Goal: Communication & Community: Answer question/provide support

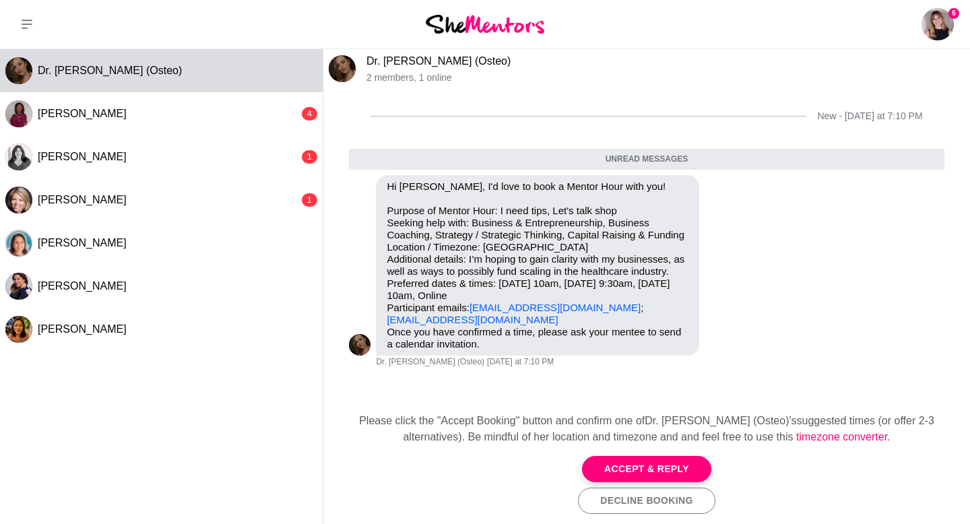
scroll to position [79, 0]
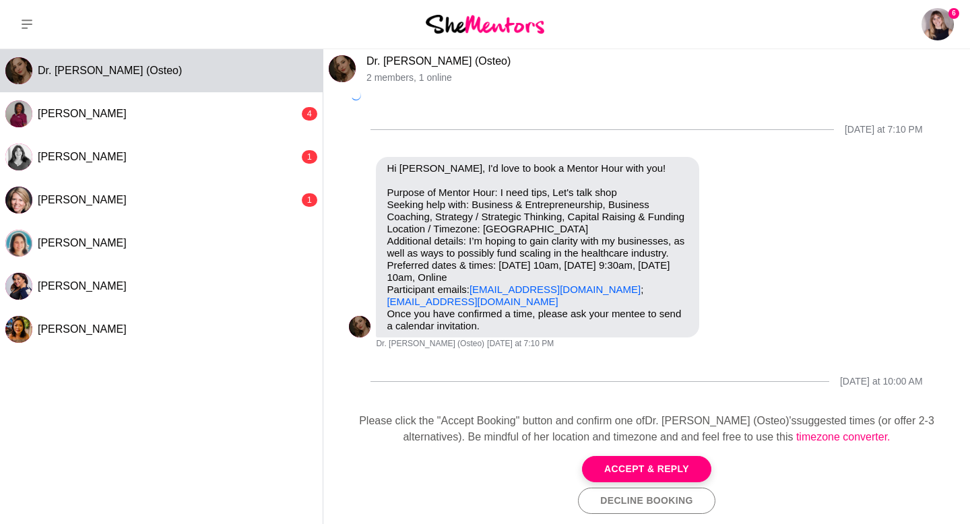
scroll to position [46, 0]
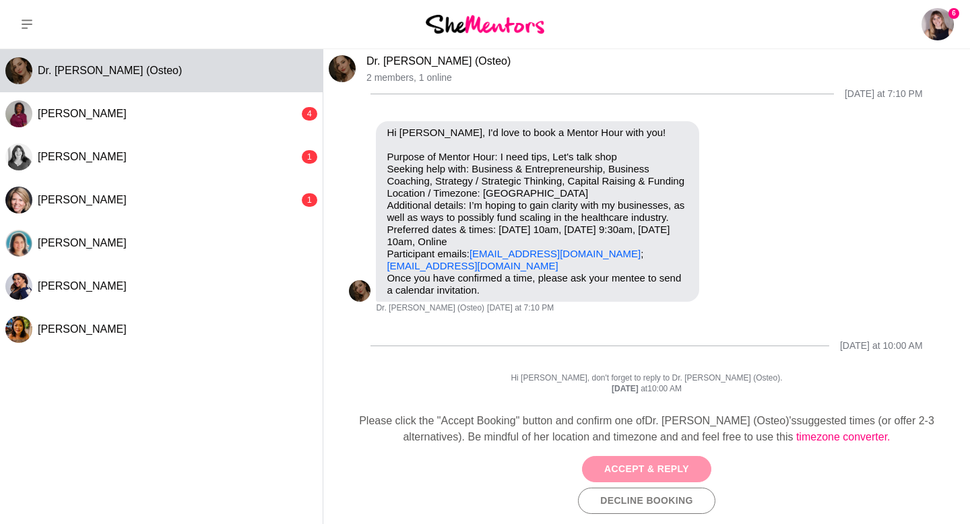
click at [610, 463] on button "Accept & Reply" at bounding box center [646, 469] width 129 height 26
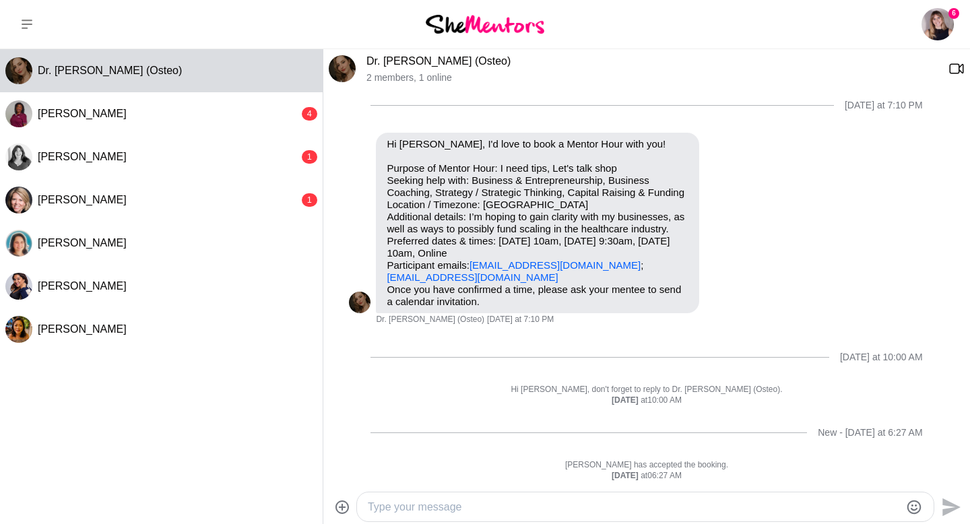
scroll to position [35, 0]
click at [445, 518] on div at bounding box center [645, 507] width 577 height 29
click at [435, 507] on textarea "Type your message" at bounding box center [634, 507] width 532 height 16
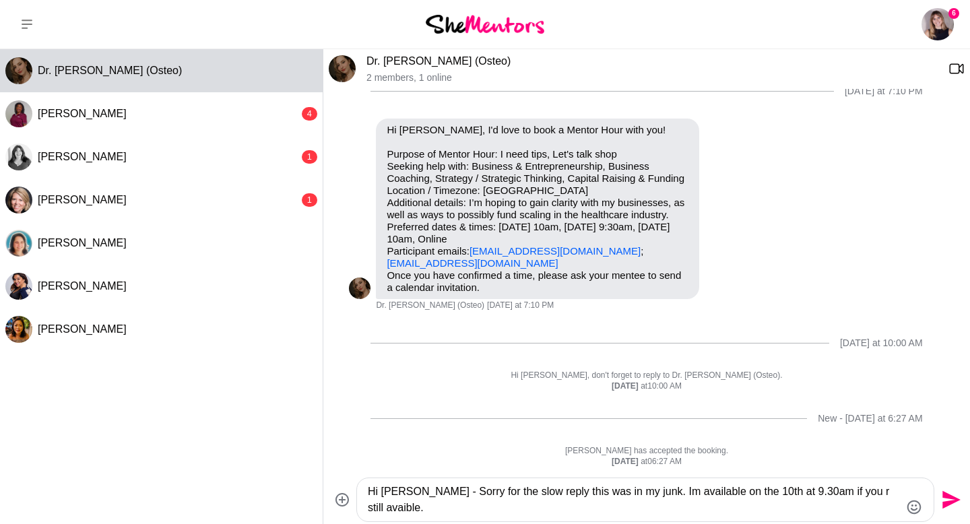
click at [852, 492] on textarea "Hi Anastasiya - Sorry for the slow reply this was in my junk. Im available on t…" at bounding box center [634, 500] width 532 height 32
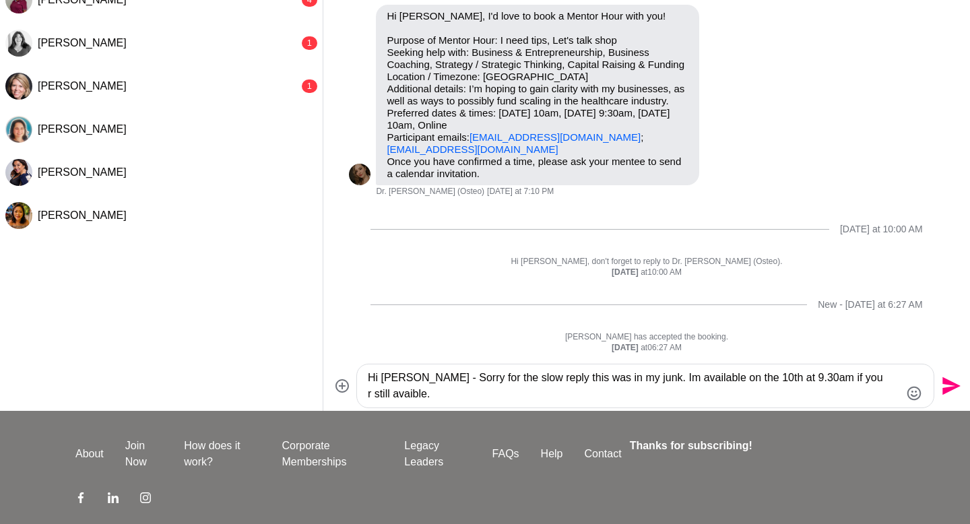
scroll to position [115, 0]
click at [439, 393] on textarea "Hi Anastasiya - Sorry for the slow reply this was in my junk. Im available on t…" at bounding box center [634, 385] width 532 height 32
type textarea "Hi [PERSON_NAME] - Sorry for the slow reply this was in my junk. Im available o…"
click at [954, 387] on icon "Send" at bounding box center [952, 386] width 18 height 18
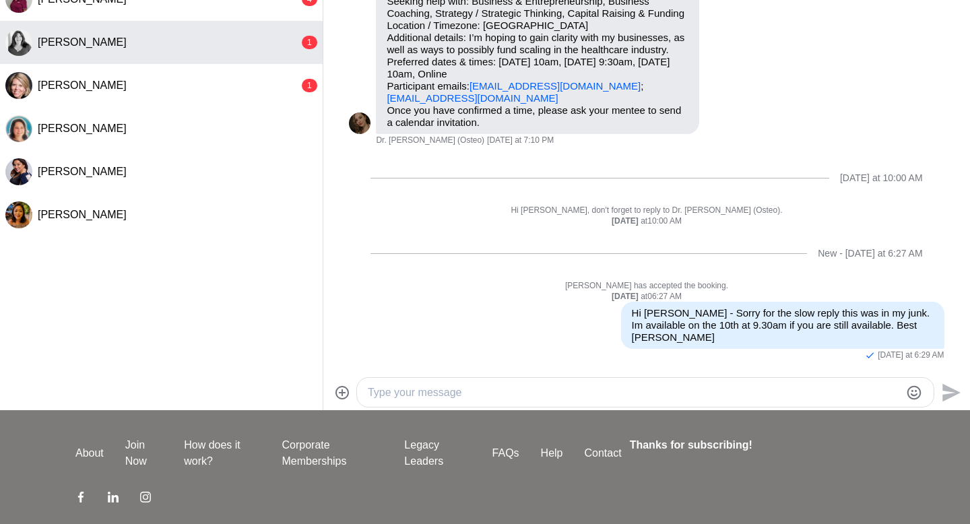
scroll to position [0, 0]
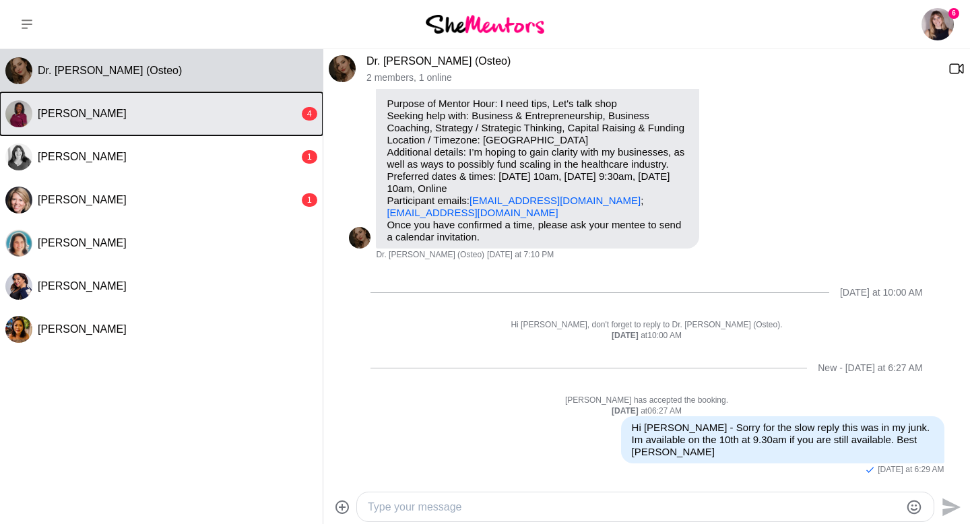
click at [103, 102] on button "Jennie Ekigbo 4" at bounding box center [161, 113] width 323 height 43
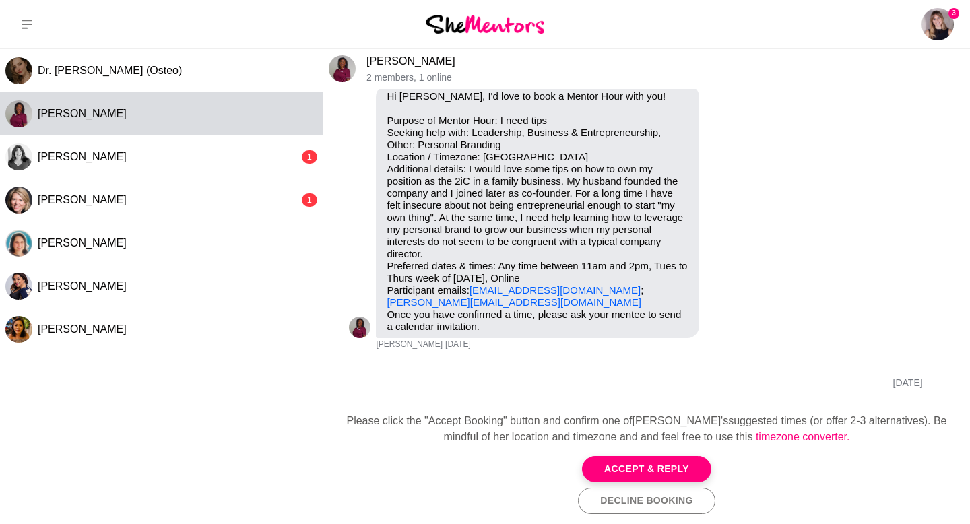
scroll to position [90, 0]
click at [639, 470] on button "Accept & Reply" at bounding box center [646, 469] width 129 height 26
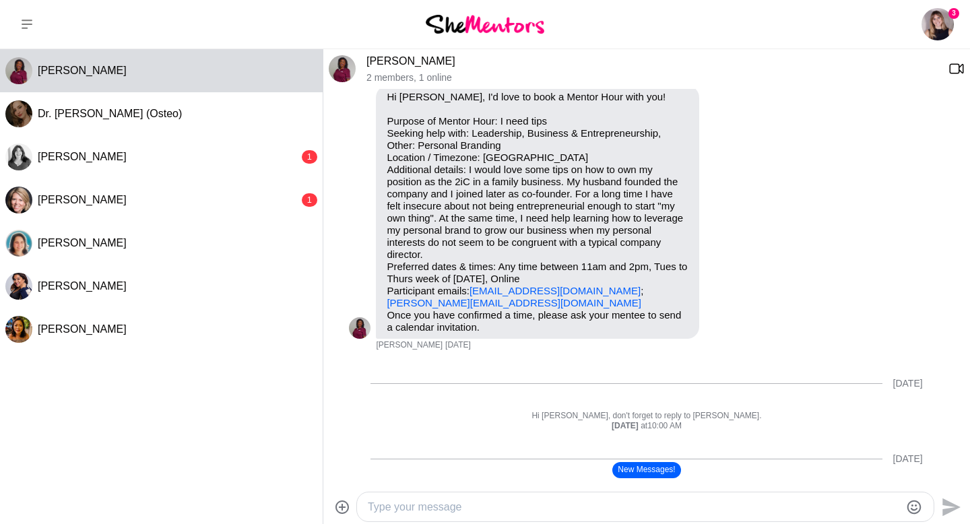
scroll to position [179, 0]
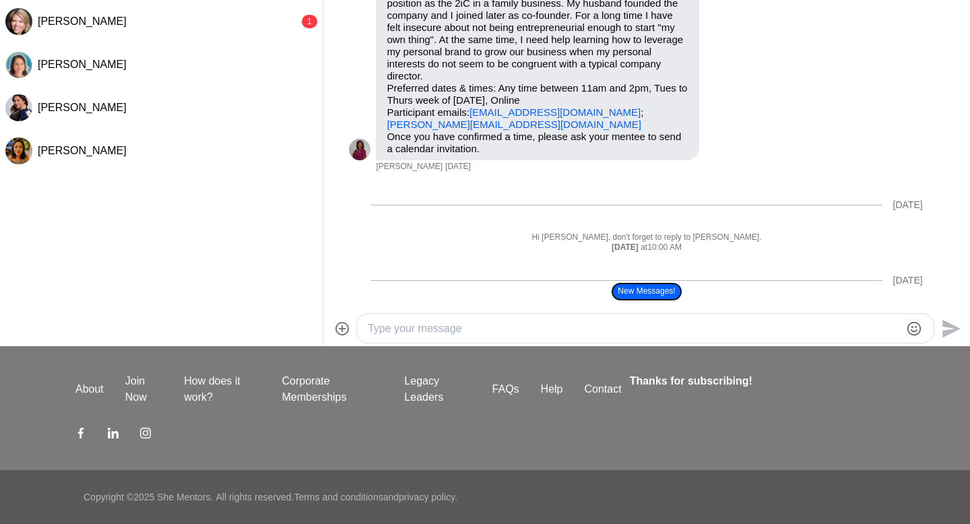
click at [631, 289] on button "New Messages!" at bounding box center [647, 292] width 68 height 16
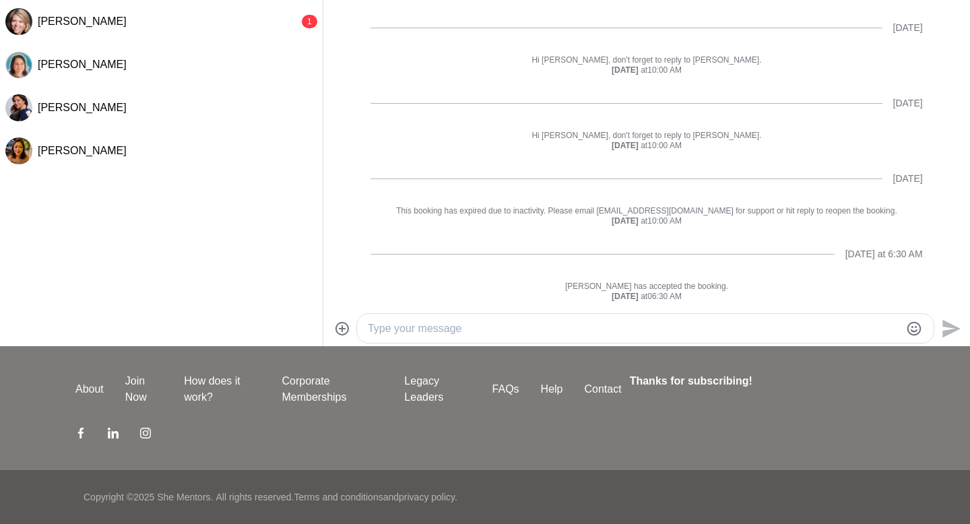
click at [531, 321] on textarea "Type your message" at bounding box center [634, 329] width 532 height 16
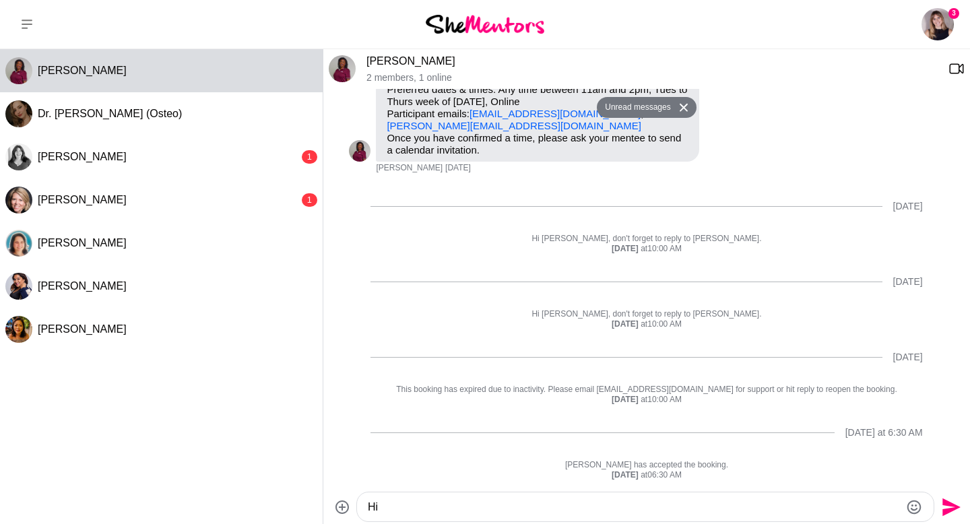
scroll to position [266, 0]
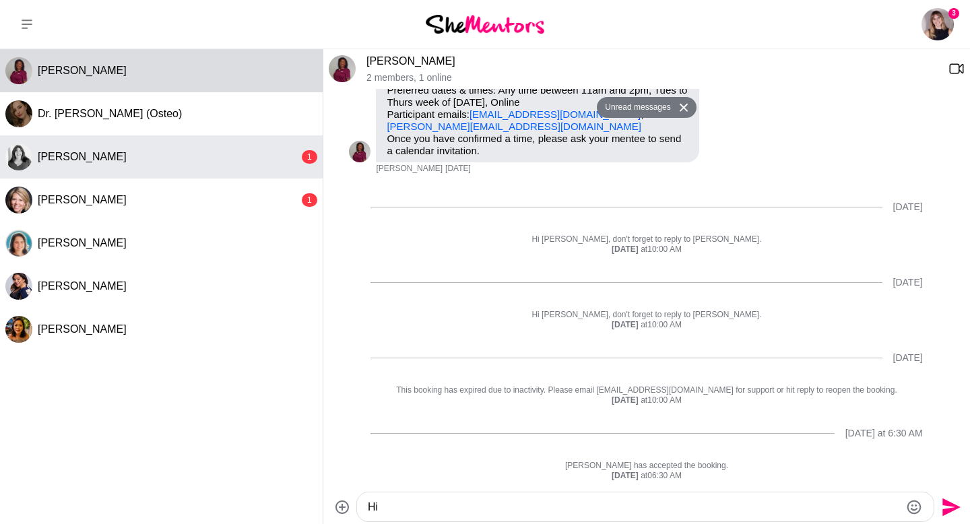
type textarea "Hi"
click at [222, 155] on div "[PERSON_NAME]" at bounding box center [168, 156] width 261 height 13
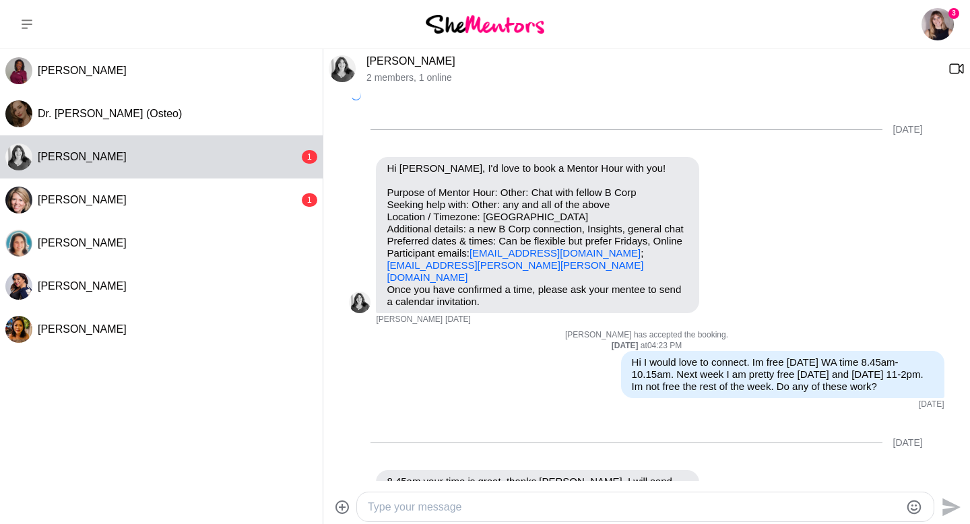
scroll to position [398, 0]
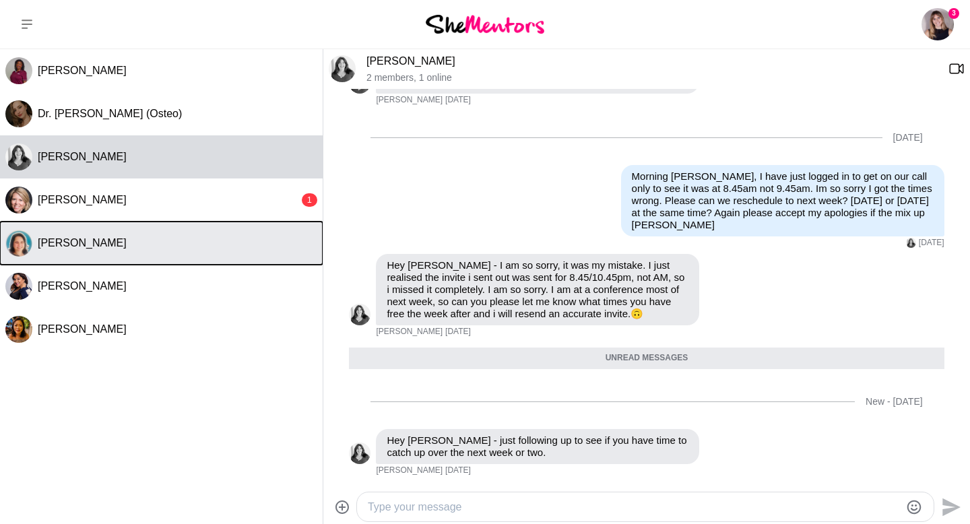
click at [80, 237] on span "[PERSON_NAME]" at bounding box center [82, 242] width 89 height 11
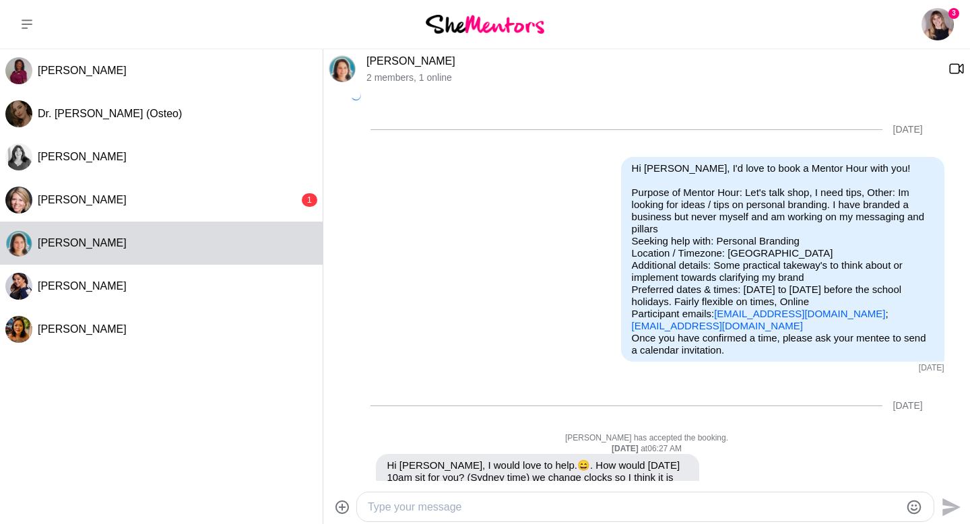
scroll to position [789, 0]
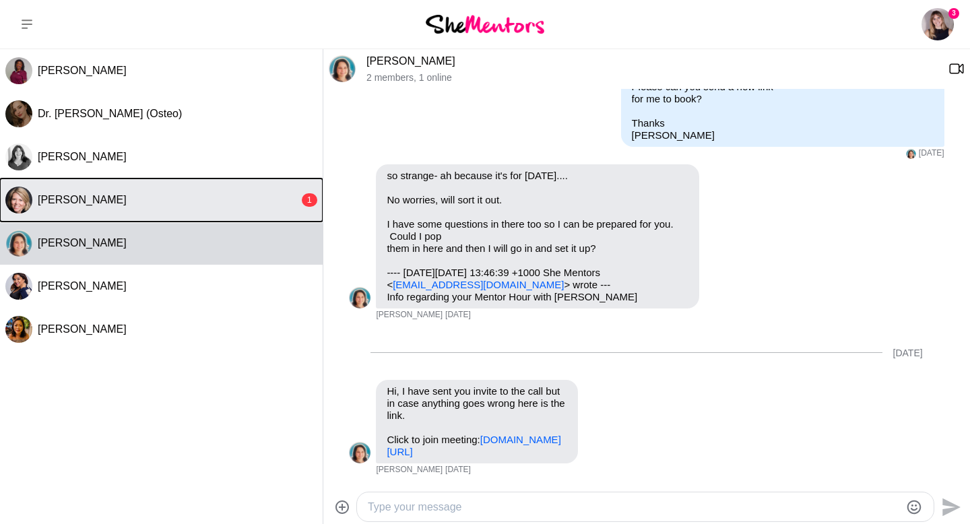
click at [79, 206] on span "[PERSON_NAME]" at bounding box center [82, 199] width 89 height 11
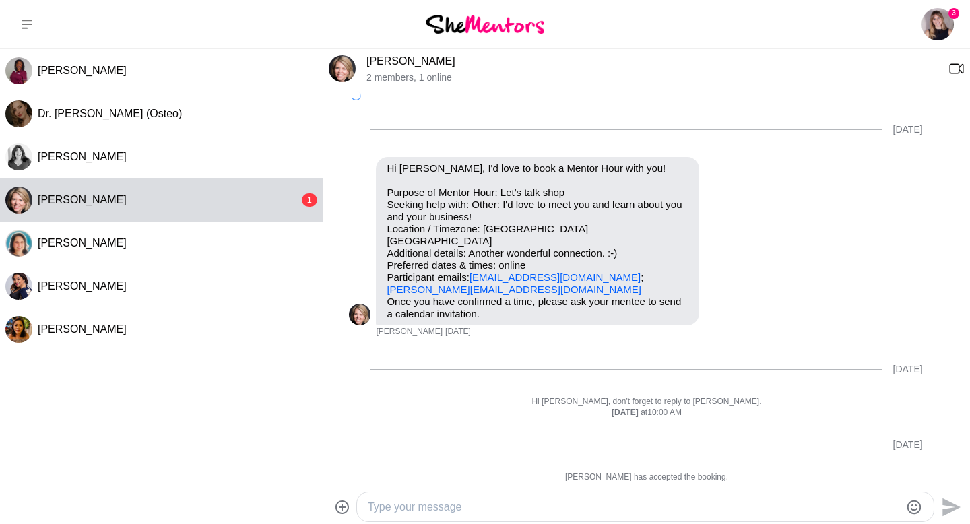
scroll to position [373, 0]
